Goal: Task Accomplishment & Management: Use online tool/utility

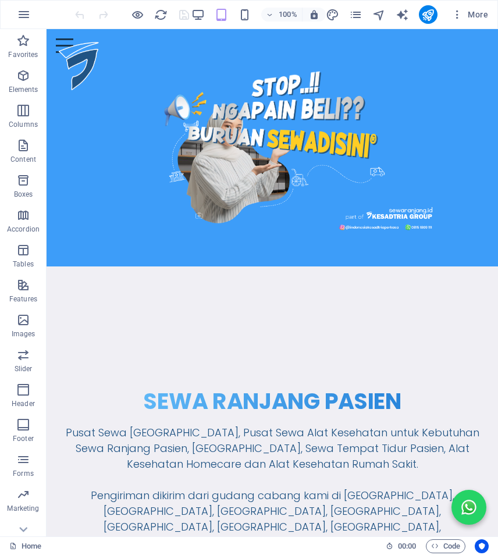
drag, startPoint x: 493, startPoint y: 164, endPoint x: 481, endPoint y: 38, distance: 126.3
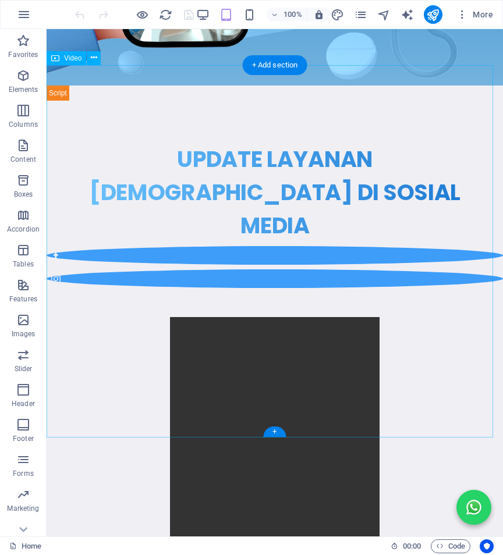
scroll to position [3528, 0]
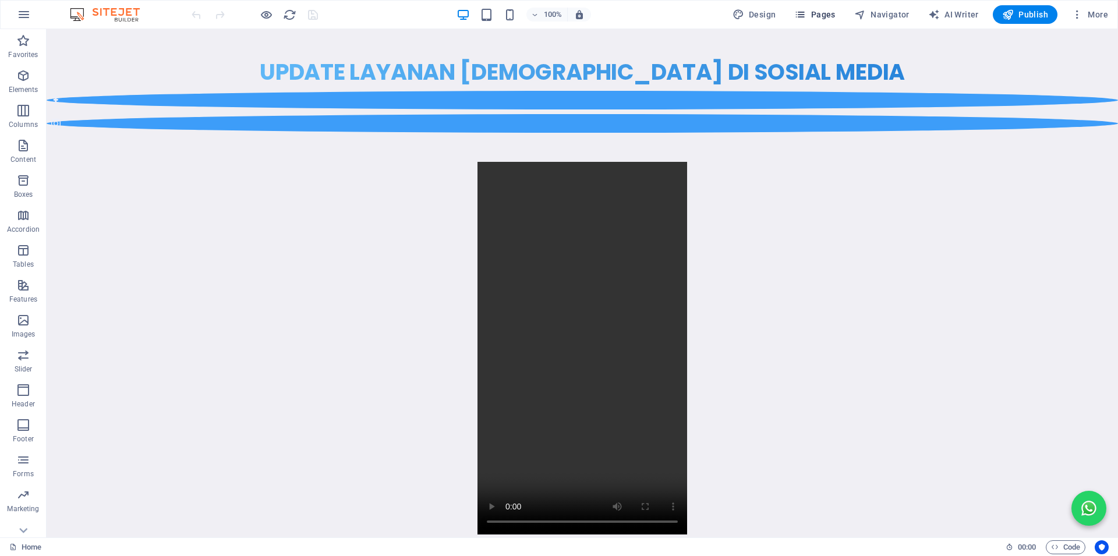
click at [822, 15] on span "Pages" at bounding box center [814, 15] width 41 height 12
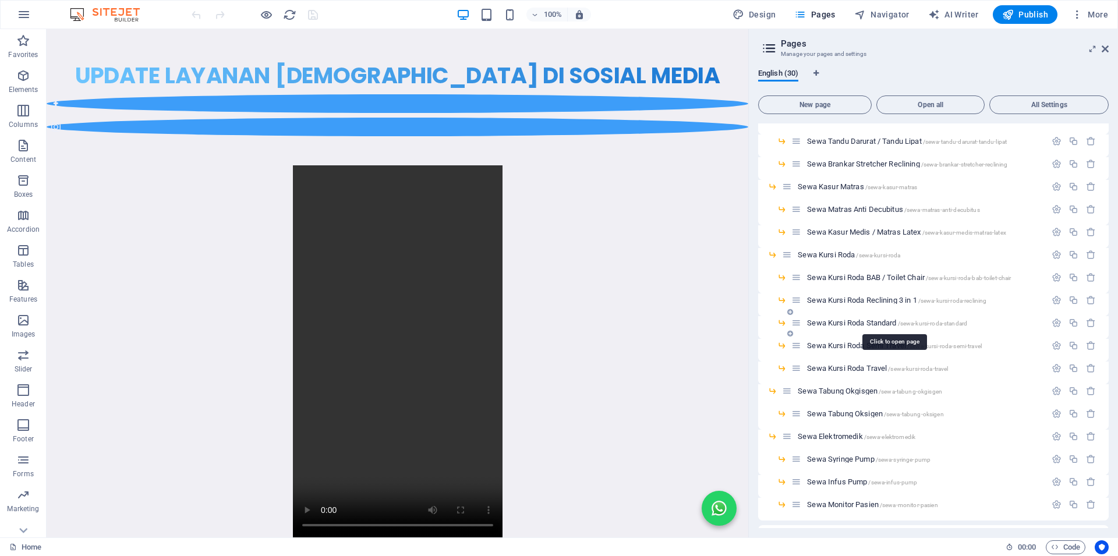
scroll to position [332, 0]
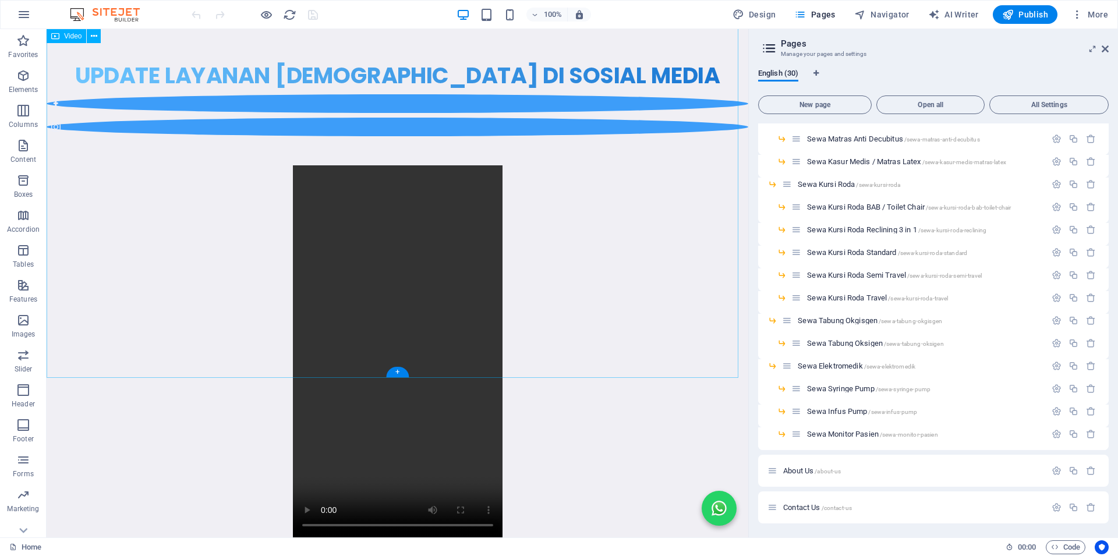
click at [593, 257] on figure at bounding box center [398, 351] width 702 height 373
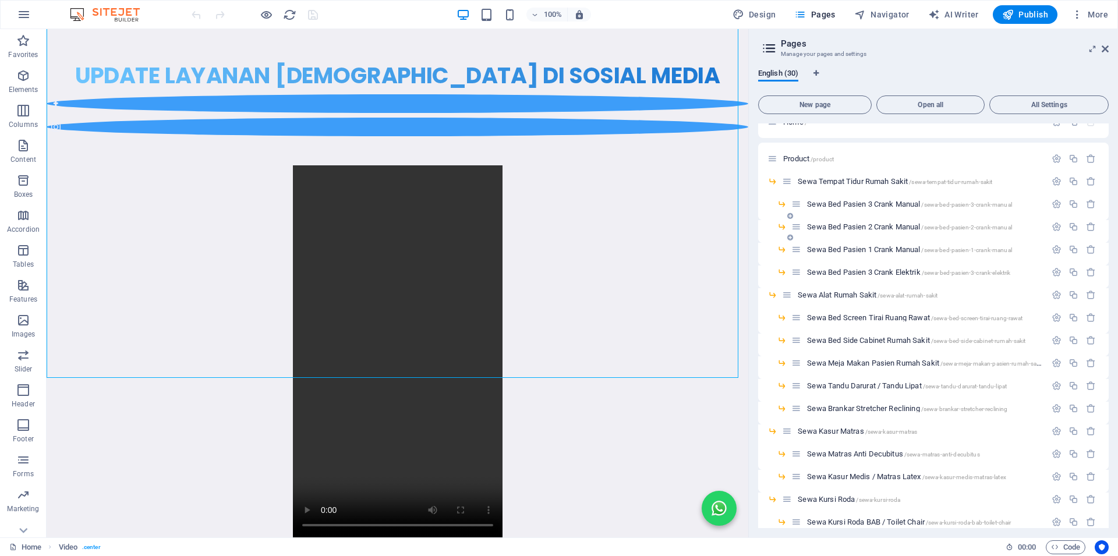
scroll to position [0, 0]
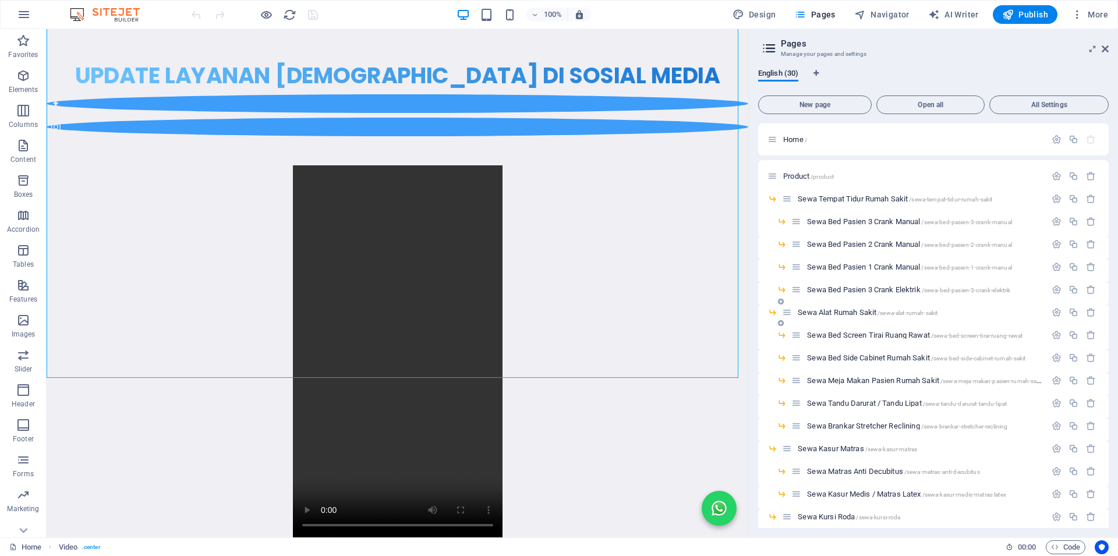
click at [838, 310] on span "Sewa Alat Rumah Sakit /sewa-alat-rumah-sakit" at bounding box center [868, 312] width 140 height 9
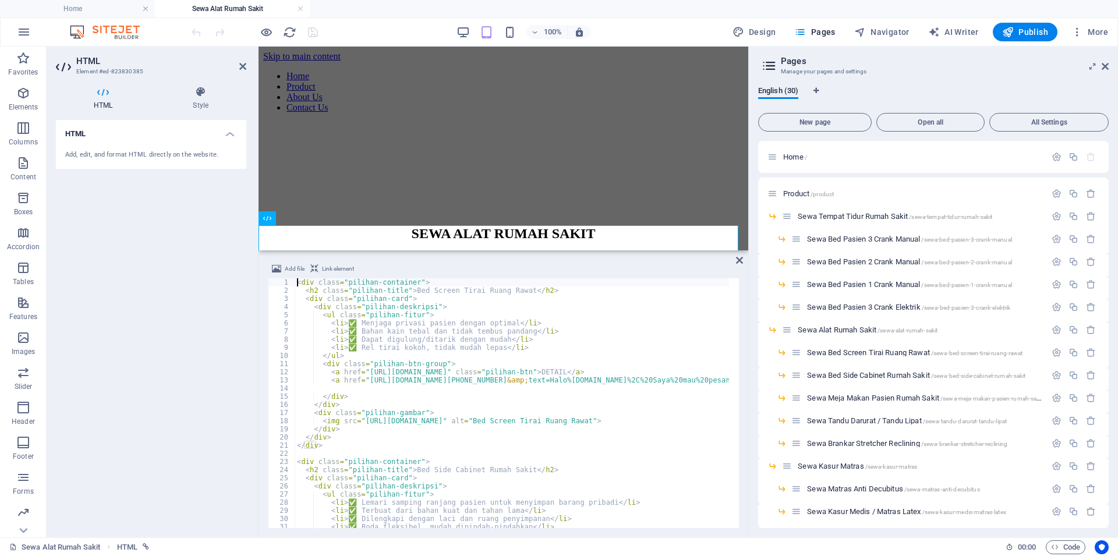
type textarea "</a>"
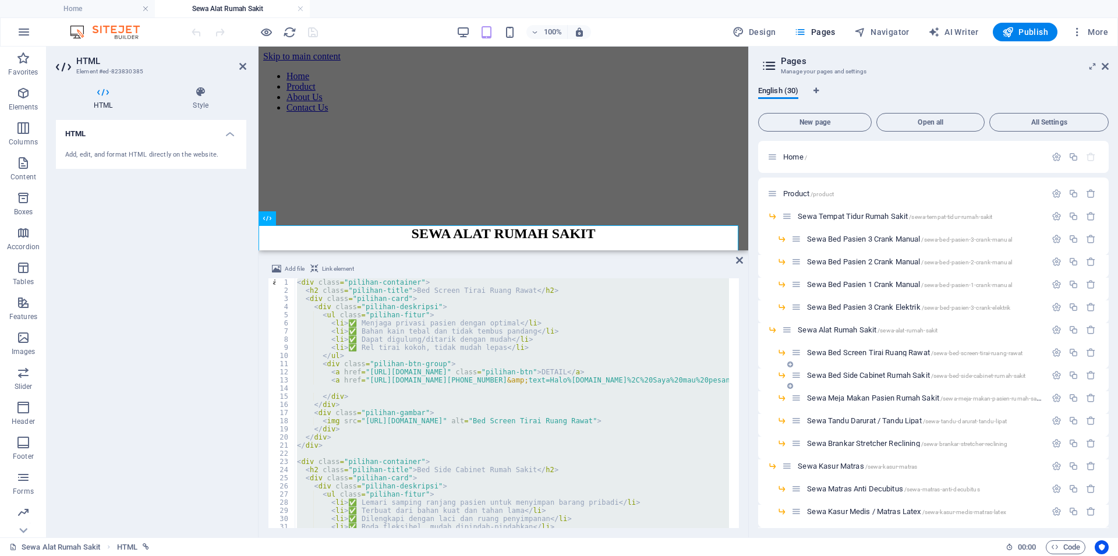
scroll to position [175, 0]
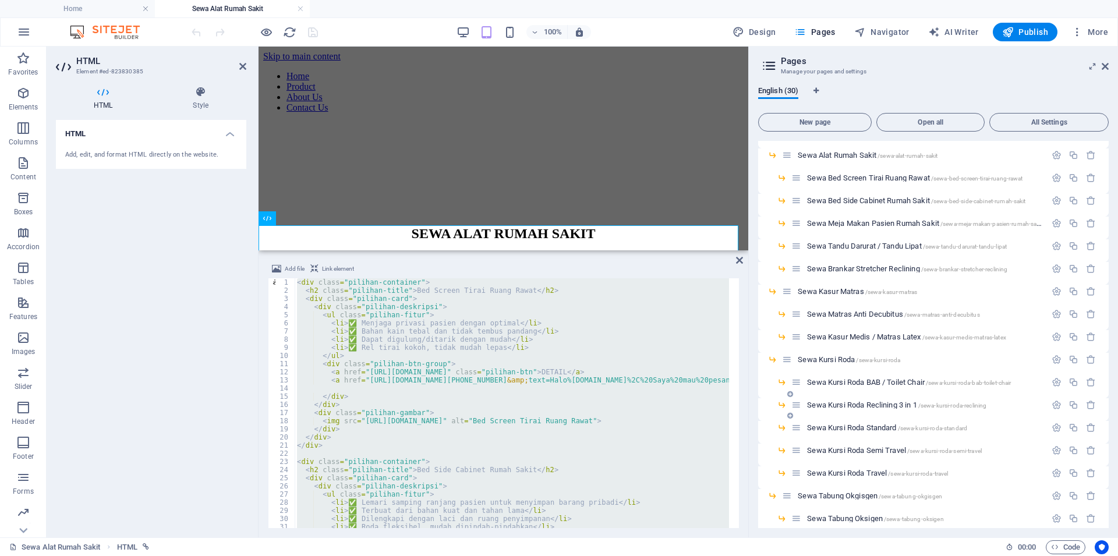
click at [864, 405] on span "Sewa Kursi Roda Reclining 3 in 1 /sewa-kursi-roda-reclining" at bounding box center [896, 405] width 179 height 9
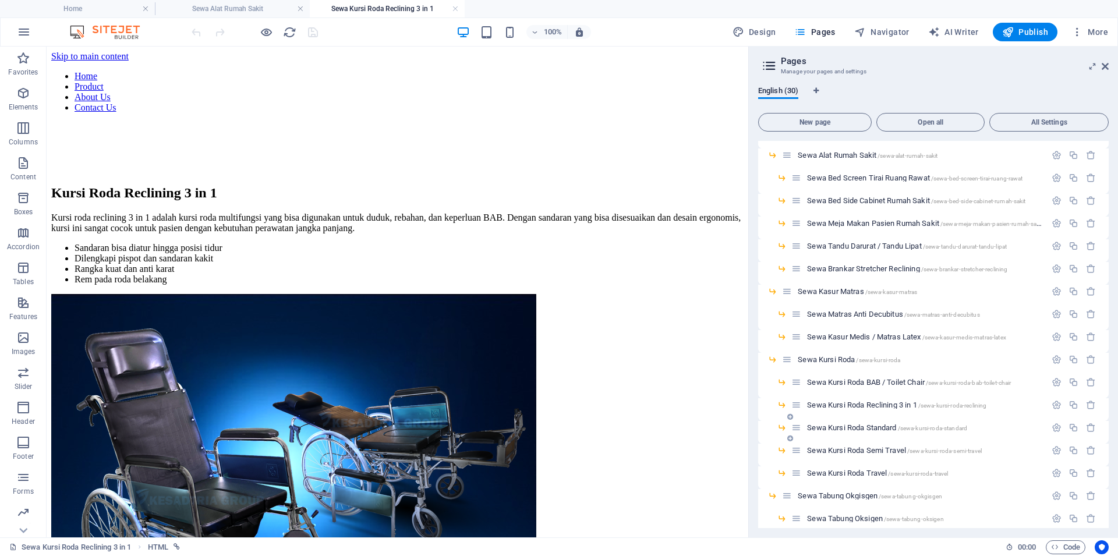
scroll to position [0, 0]
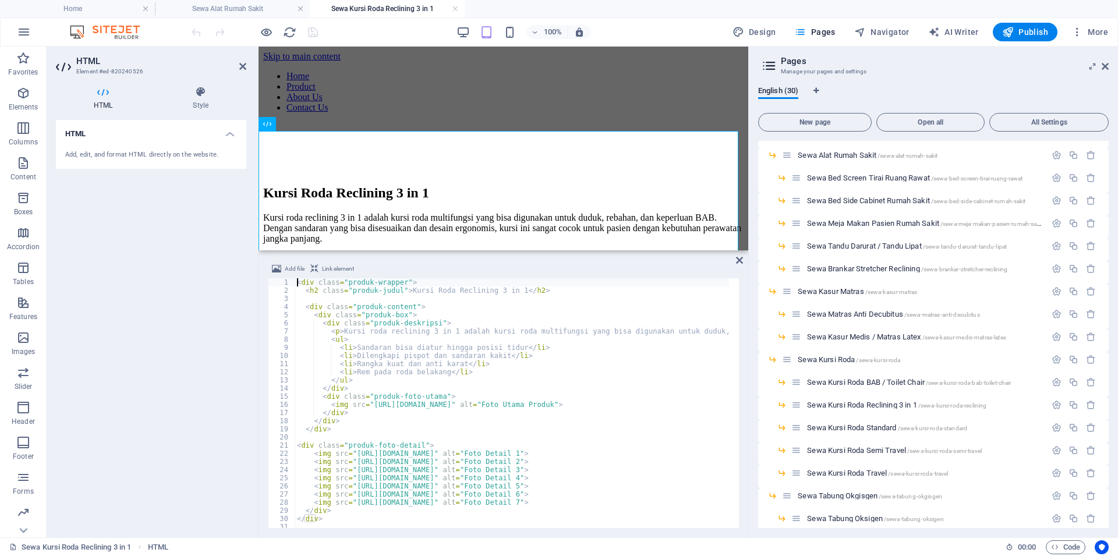
click at [451, 320] on div "< div class = "produk-wrapper" > < h2 class = "produk-judul" > Kursi Roda Recli…" at bounding box center [830, 406] width 1071 height 256
type textarea "</div>"
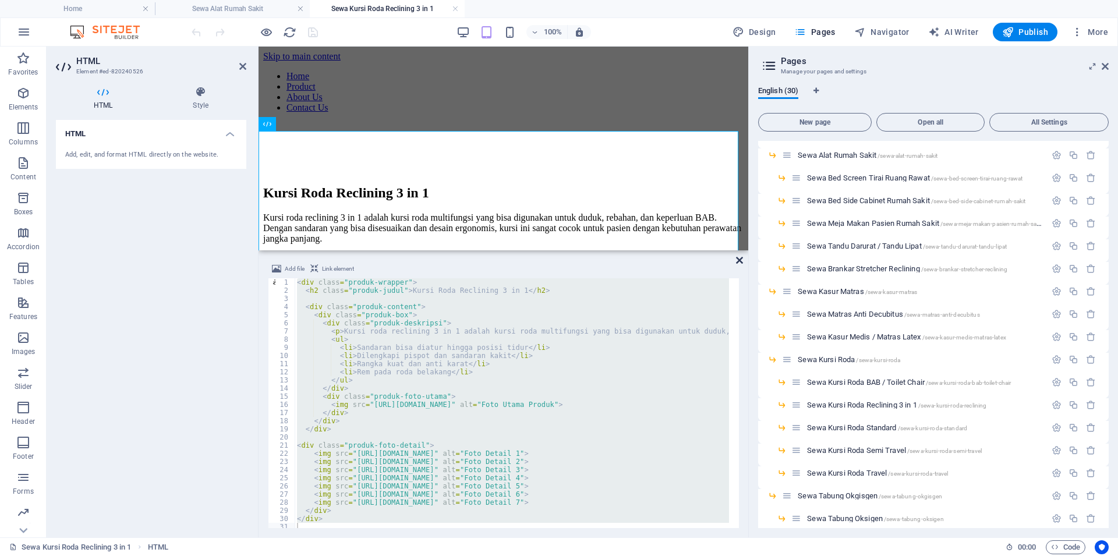
drag, startPoint x: 740, startPoint y: 259, endPoint x: 681, endPoint y: 221, distance: 70.7
click at [740, 259] on icon at bounding box center [739, 260] width 7 height 9
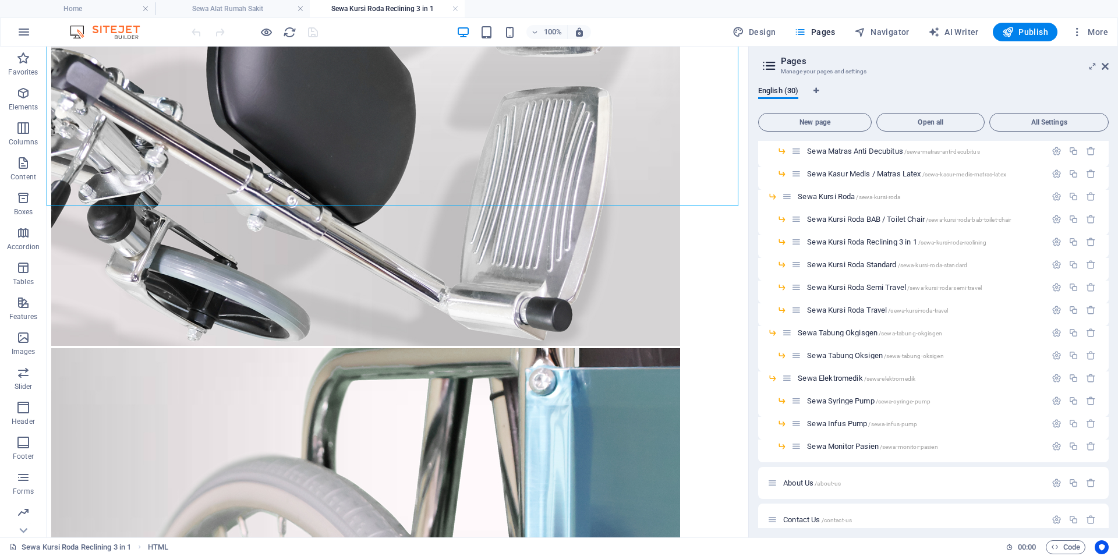
scroll to position [349, 0]
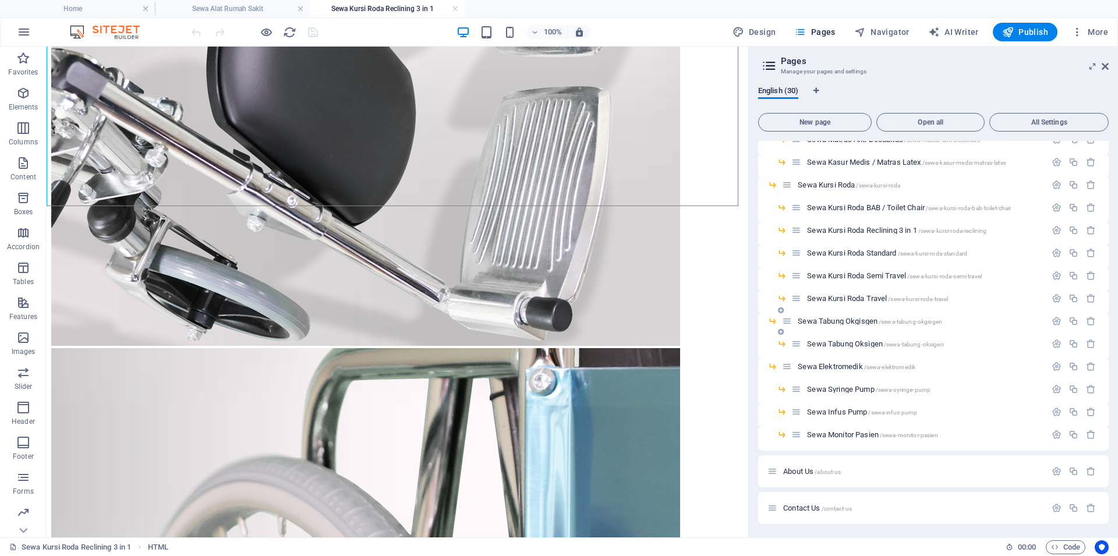
click at [851, 320] on span "Sewa Tabung Okgisgen /sewa-tabung-okgisgen" at bounding box center [870, 321] width 144 height 9
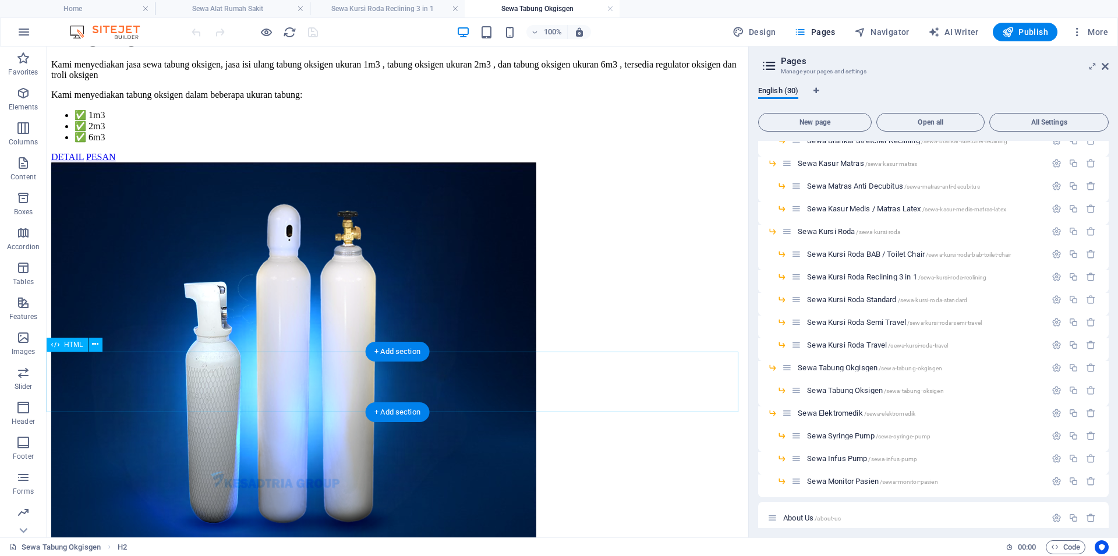
scroll to position [232, 0]
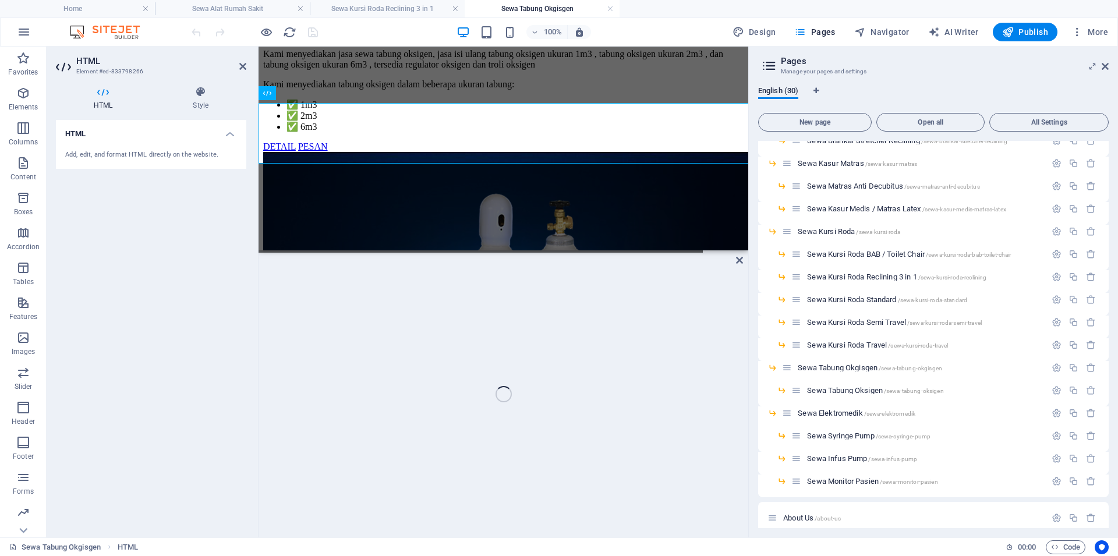
scroll to position [447, 0]
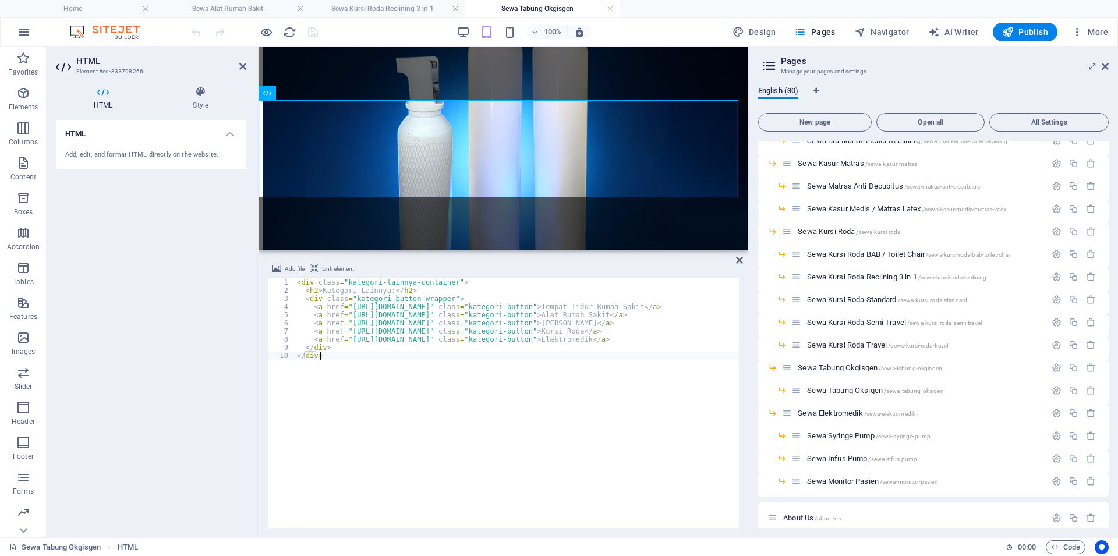
click at [490, 363] on div "< div class = "kategori-lainnya-container" > < h2 > Kategori Lainnya: </ h2 > <…" at bounding box center [532, 406] width 475 height 256
type textarea "</div> </div>"
